Goal: Task Accomplishment & Management: Manage account settings

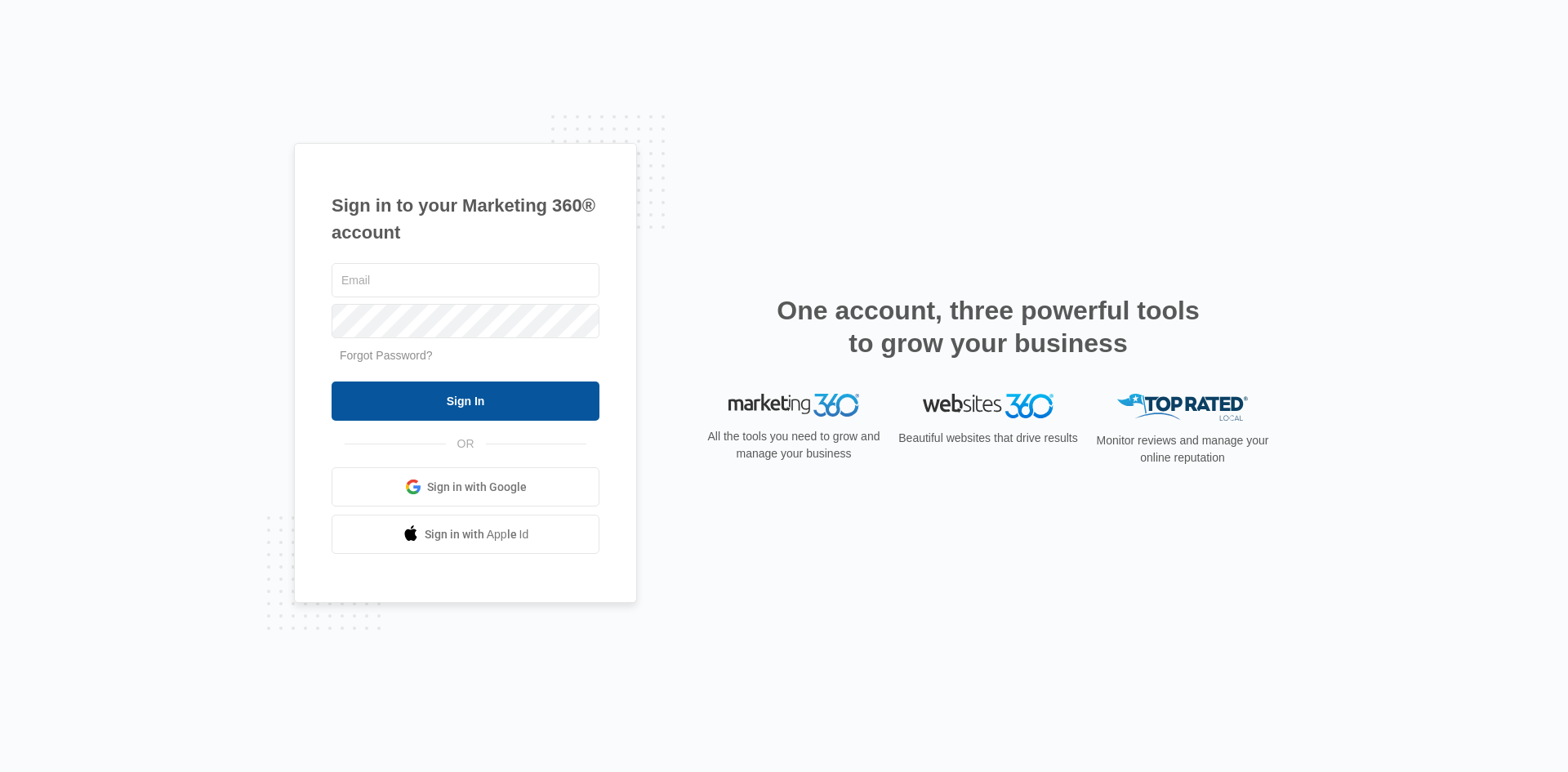
type input "[EMAIL_ADDRESS][DOMAIN_NAME]"
click at [462, 408] on input "Sign In" at bounding box center [465, 401] width 268 height 39
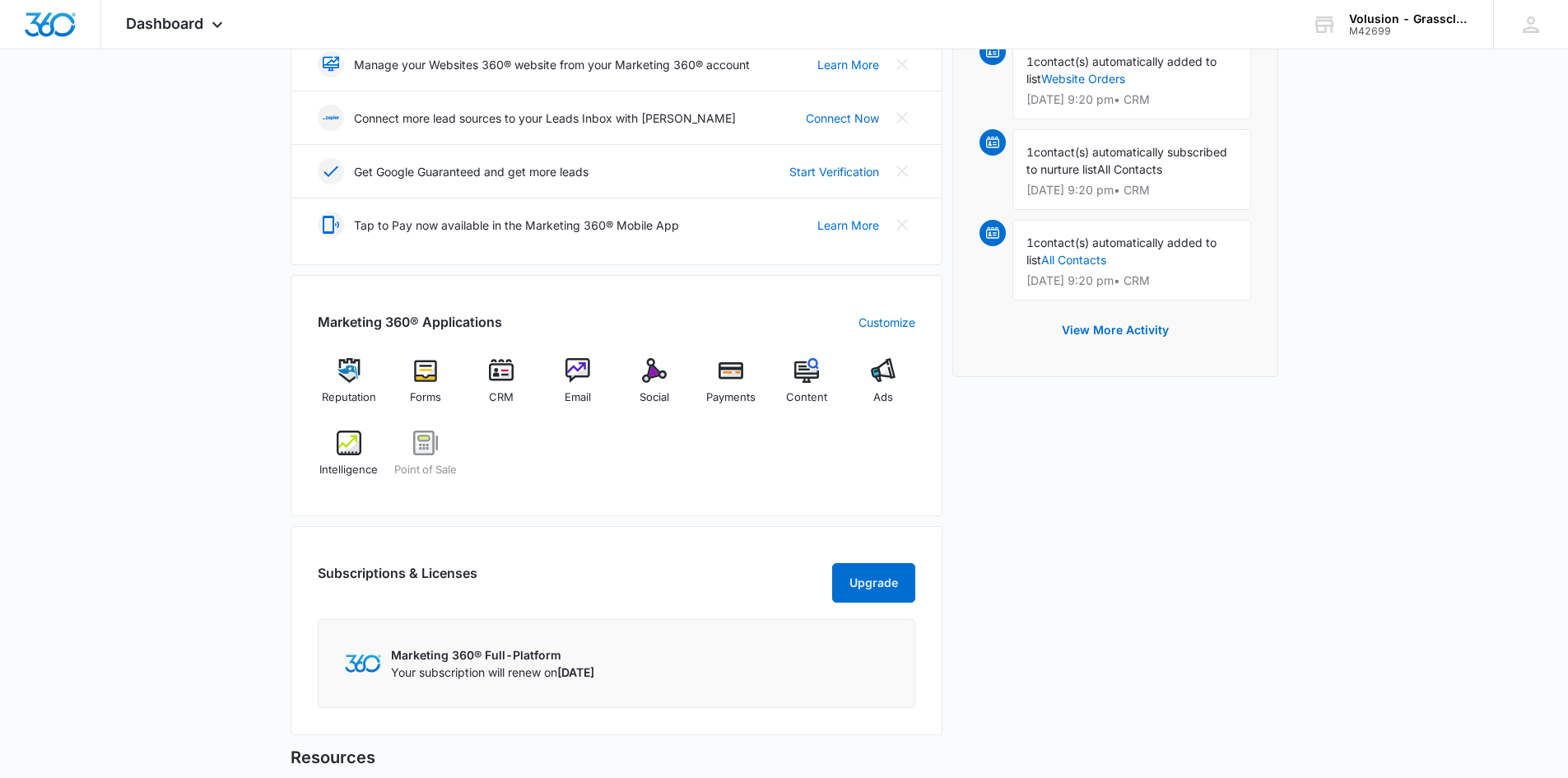
scroll to position [330, 0]
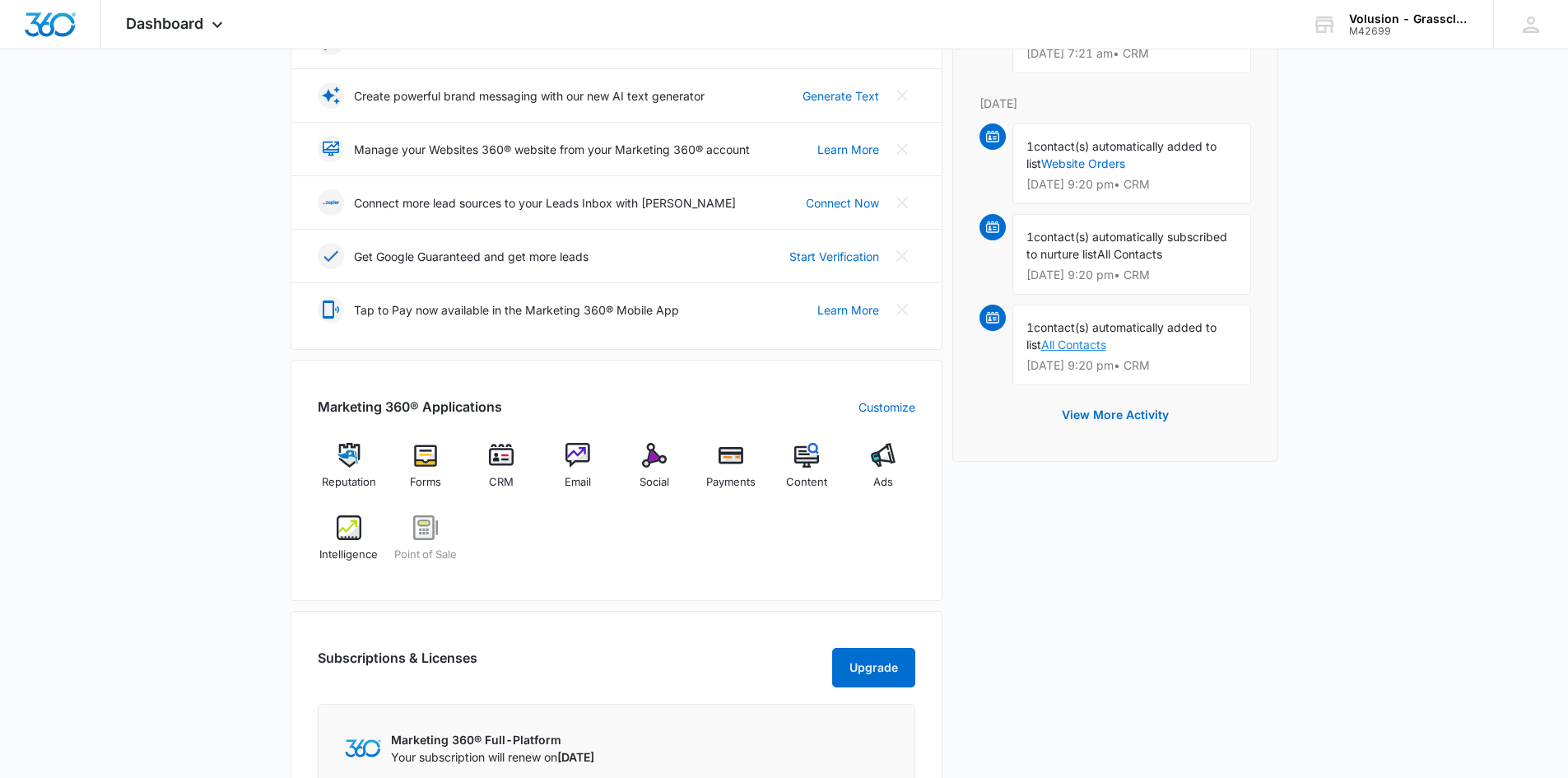
click at [1065, 337] on link "All Contacts" at bounding box center [1073, 344] width 65 height 14
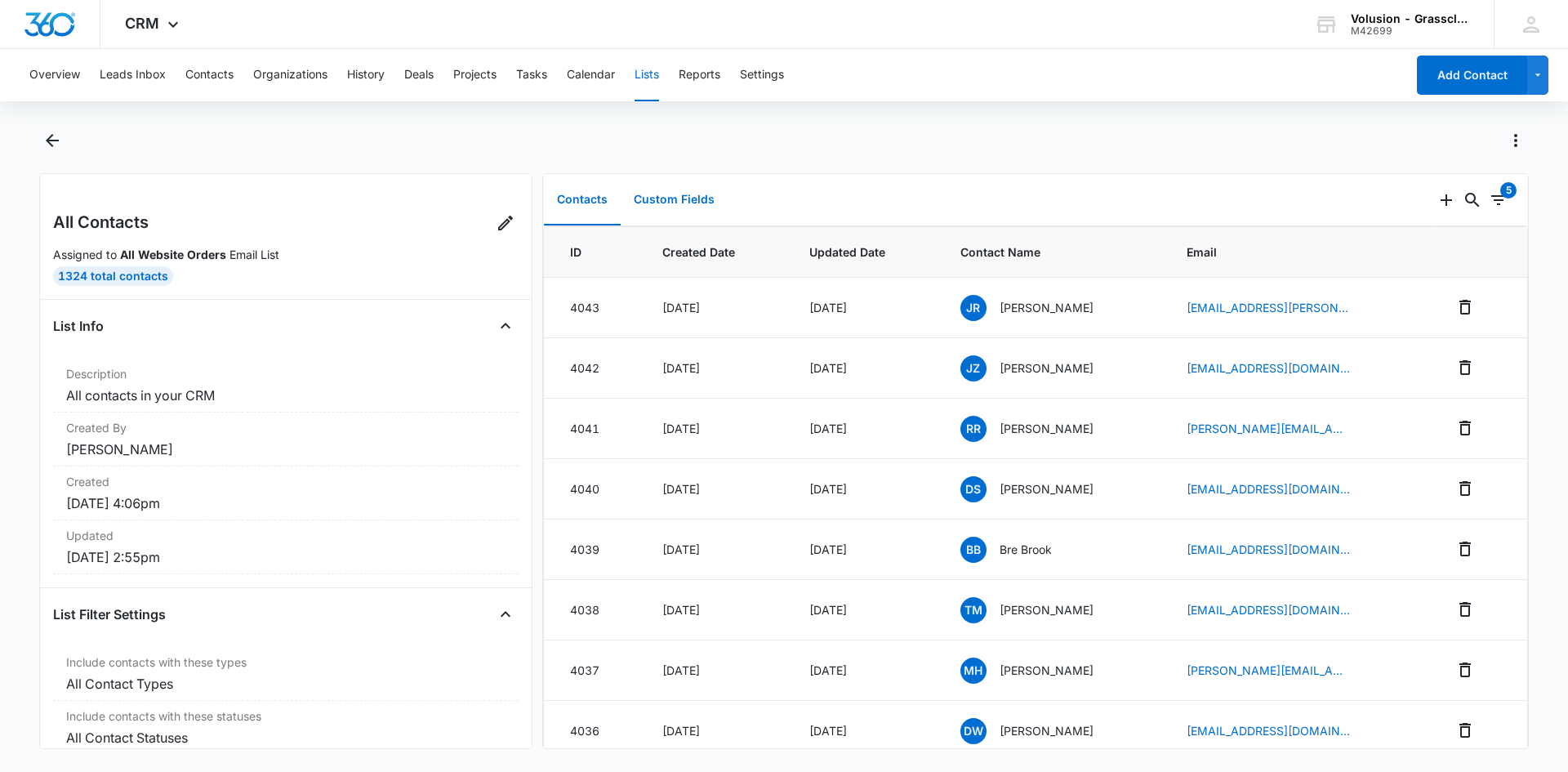
click at [686, 203] on button "Custom Fields" at bounding box center [674, 200] width 107 height 50
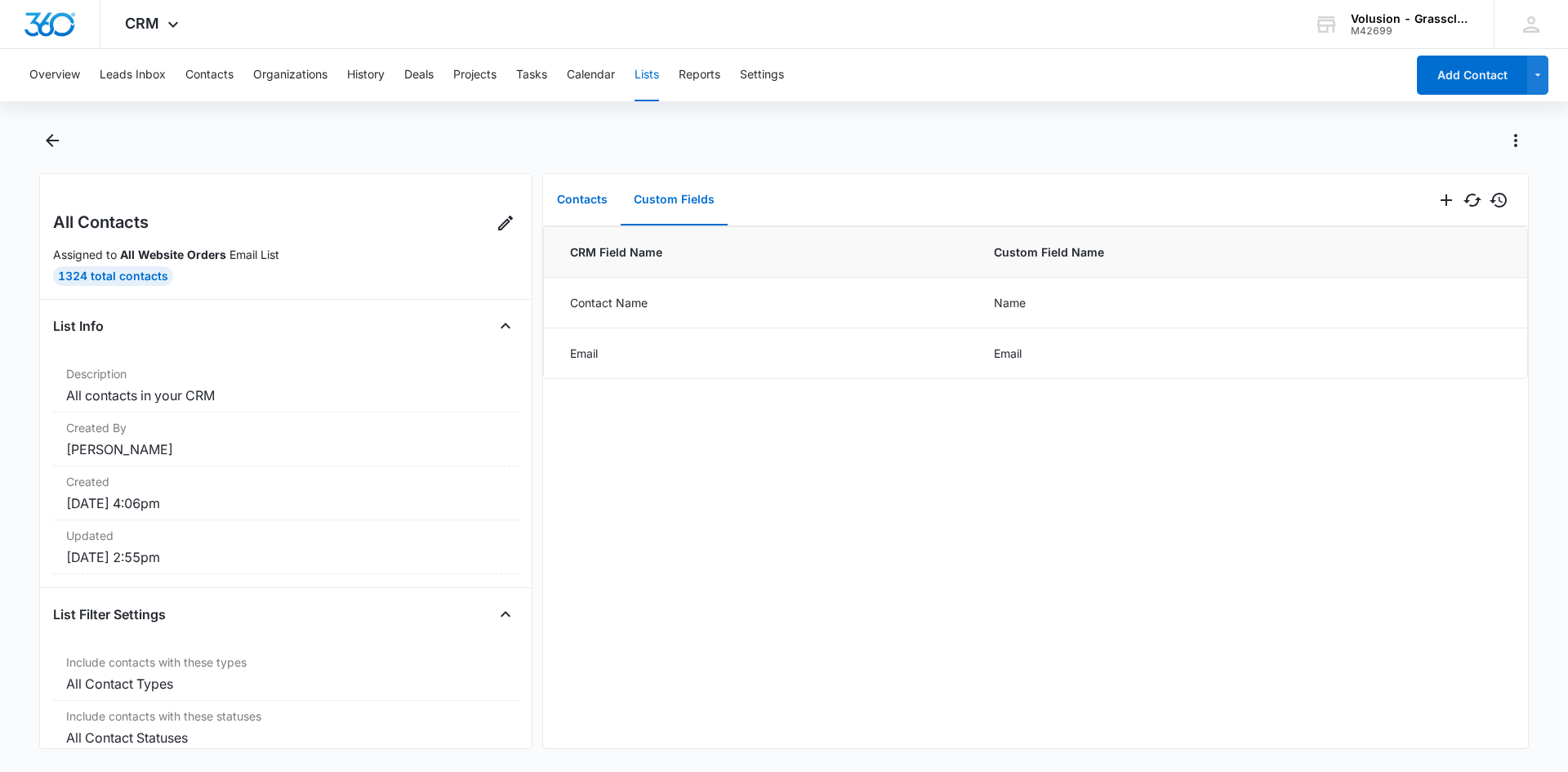
click at [585, 205] on button "Contacts" at bounding box center [582, 200] width 77 height 50
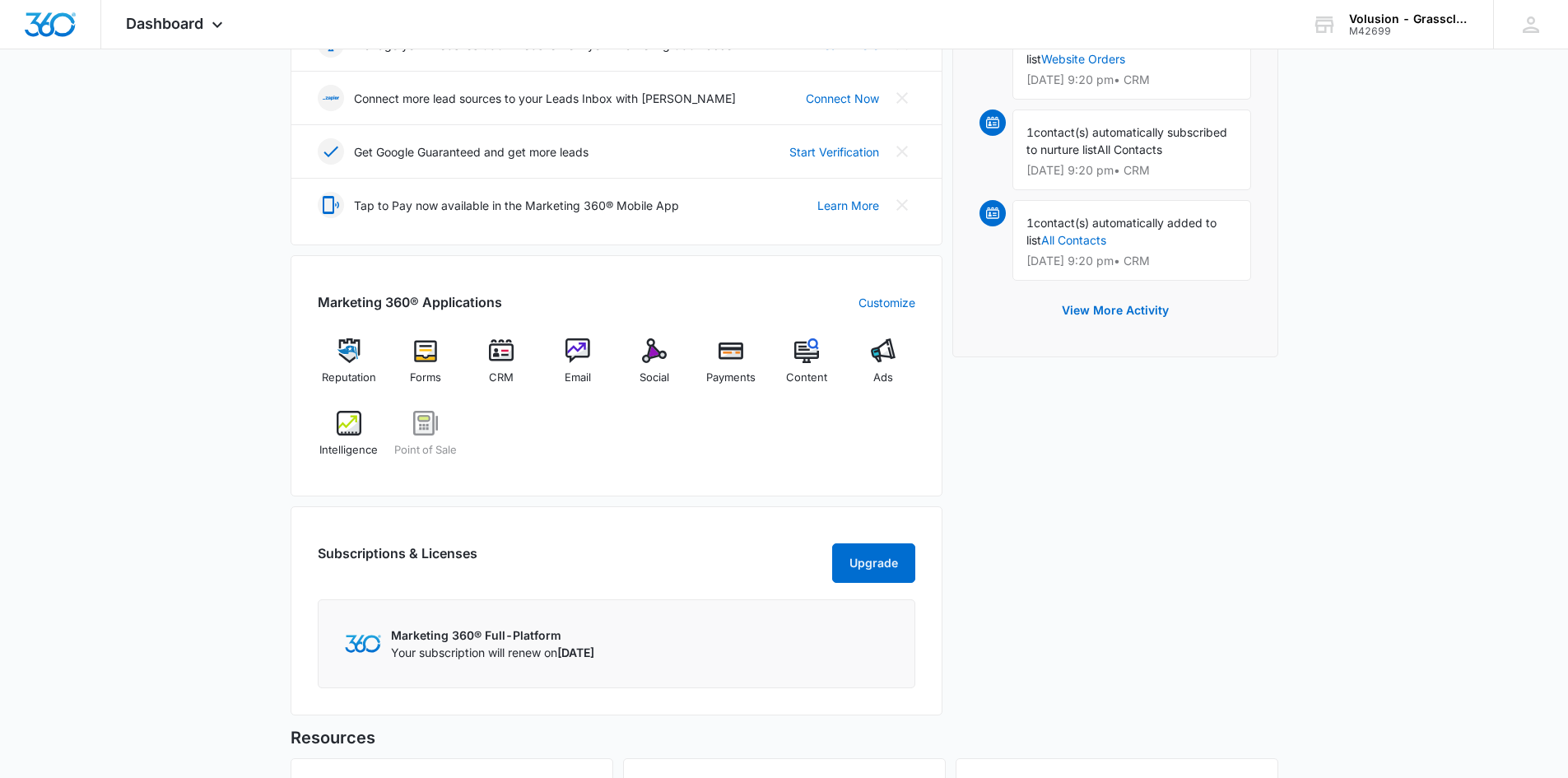
scroll to position [576, 0]
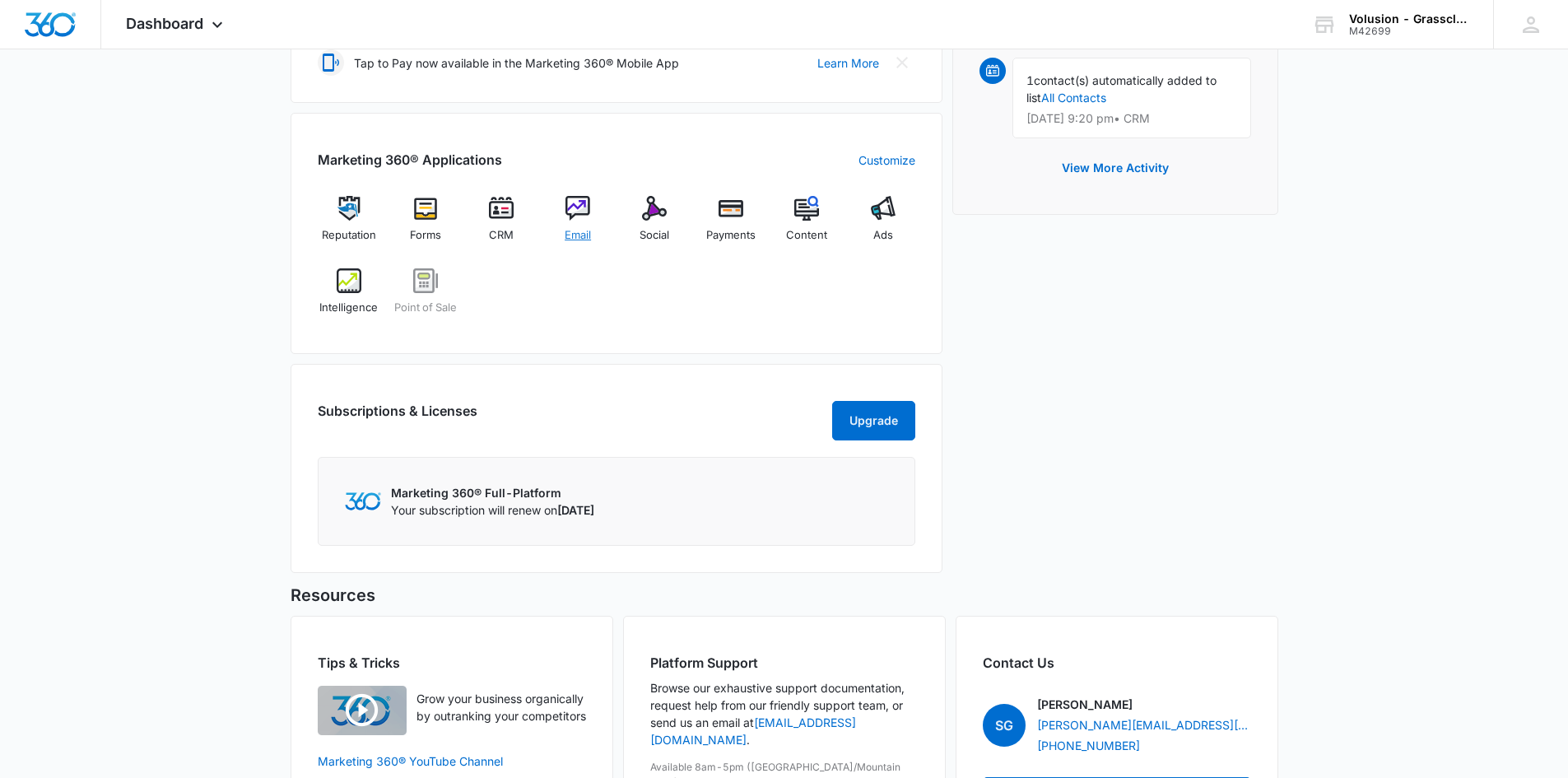
click at [579, 203] on img at bounding box center [578, 208] width 24 height 24
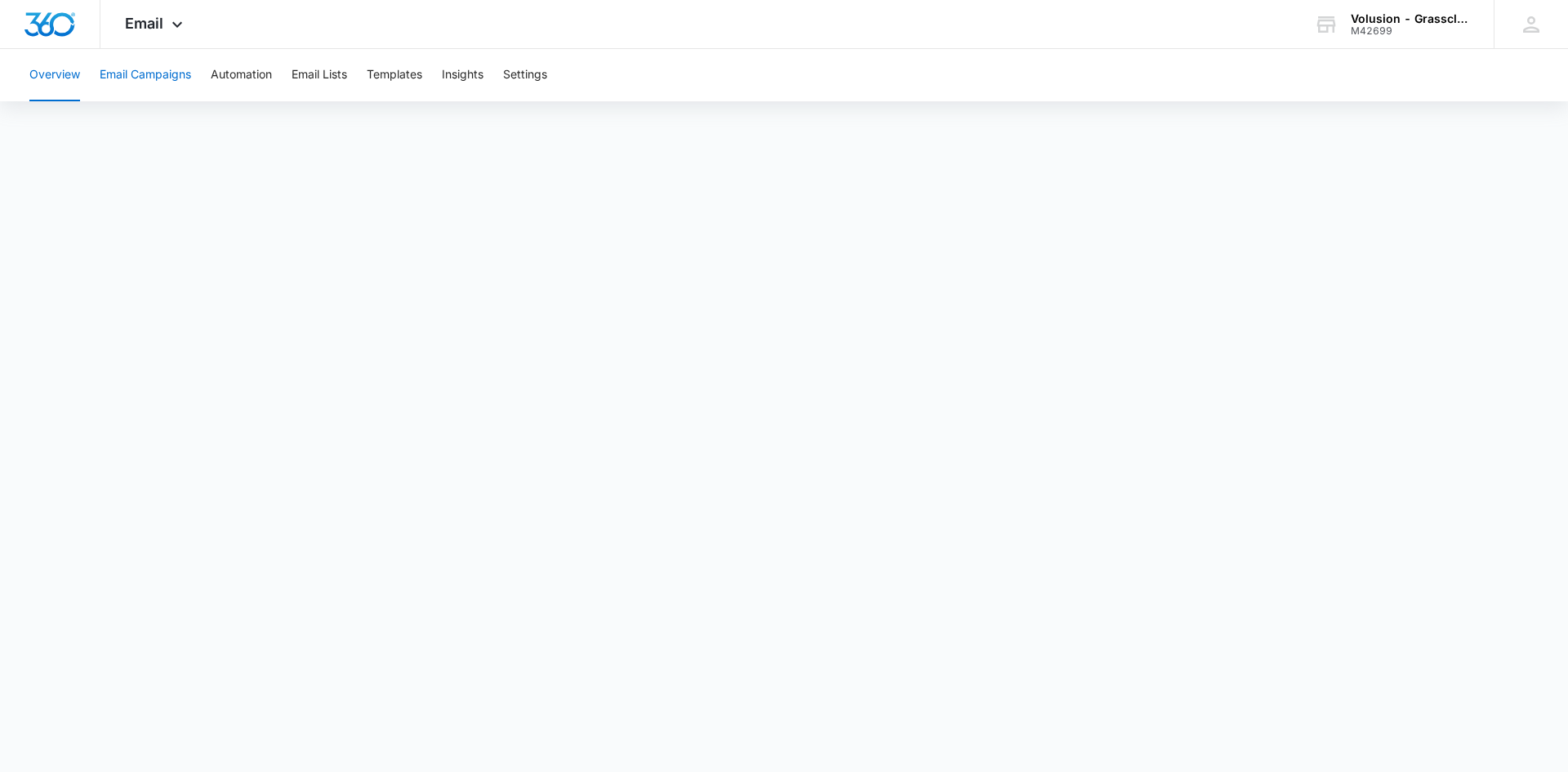
click at [163, 77] on button "Email Campaigns" at bounding box center [145, 75] width 91 height 52
